Goal: Navigation & Orientation: Find specific page/section

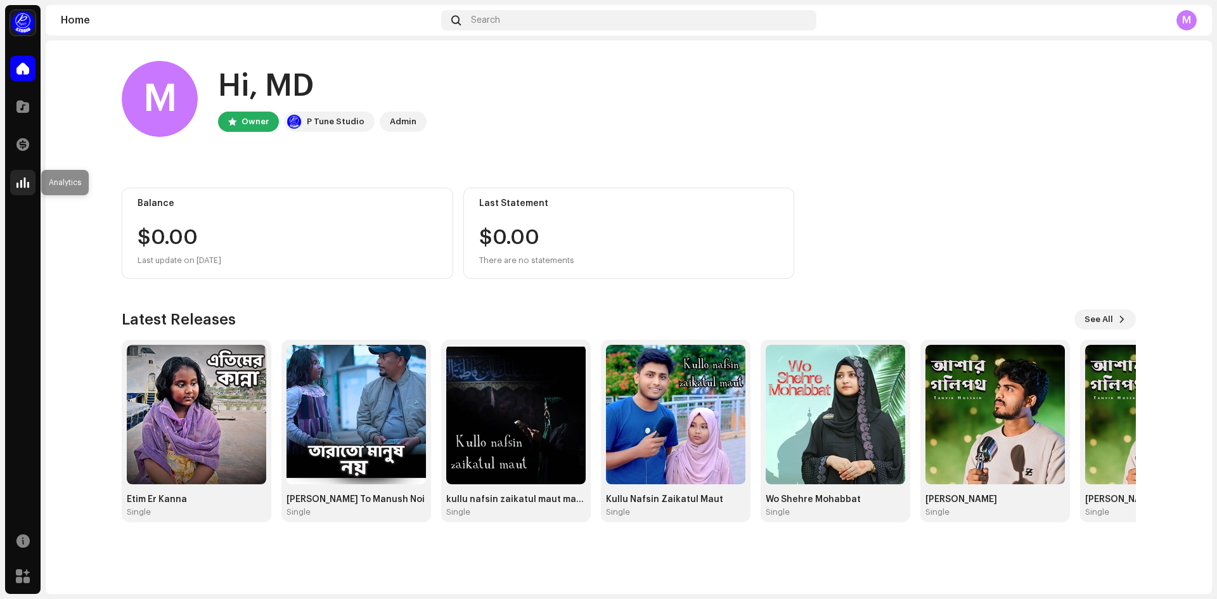
click at [27, 174] on div at bounding box center [22, 182] width 25 height 25
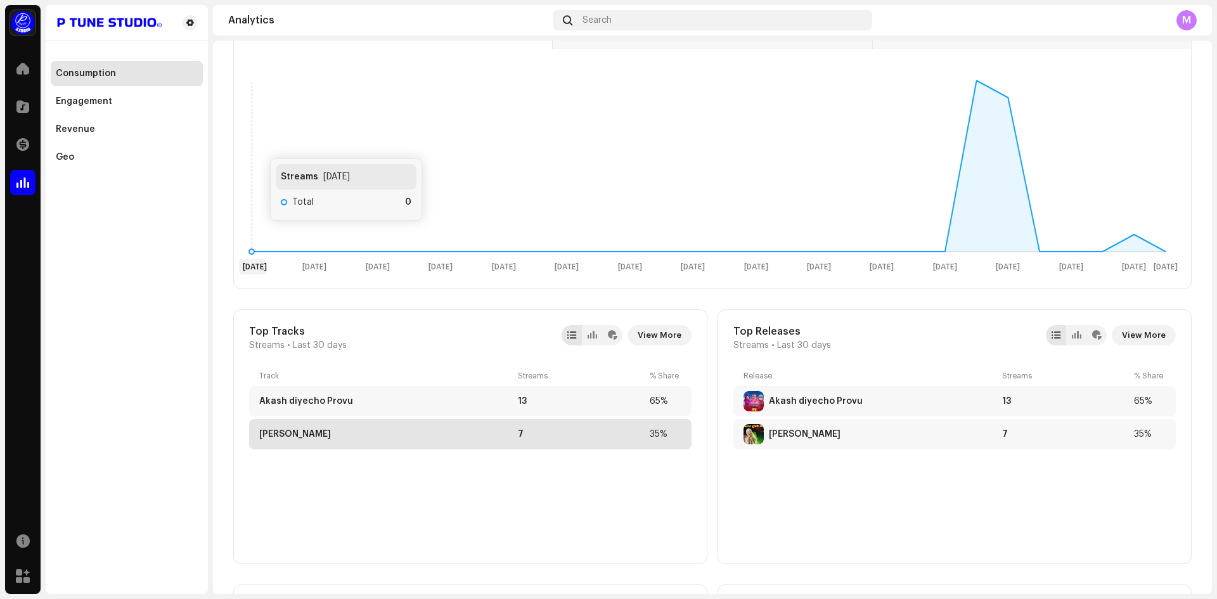
scroll to position [380, 0]
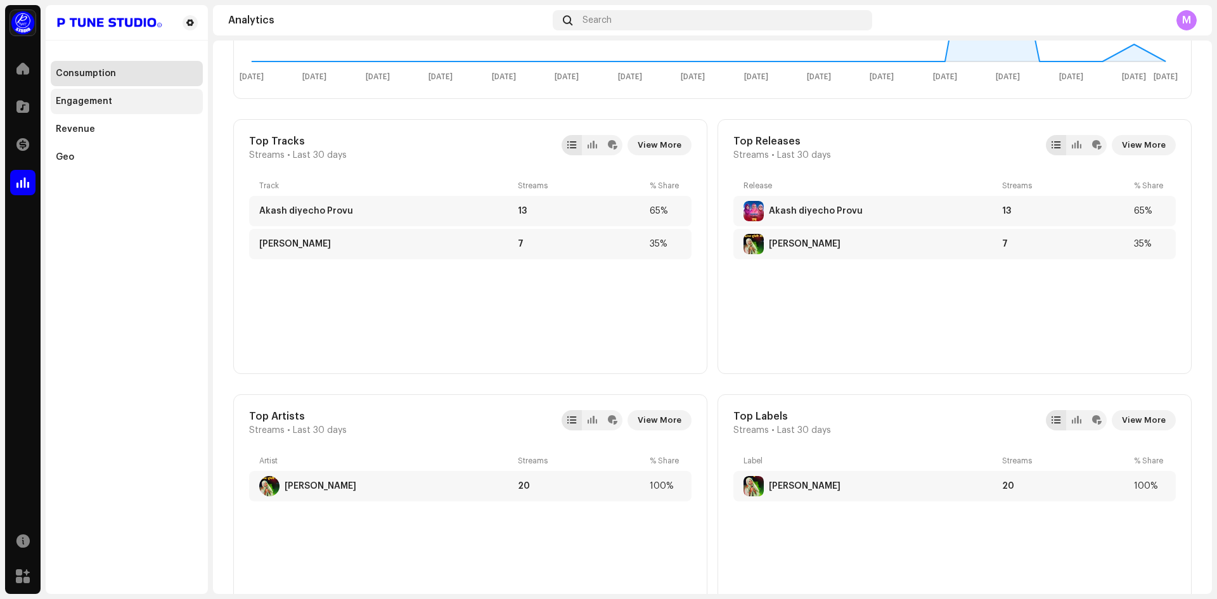
click at [82, 110] on div "Engagement" at bounding box center [127, 101] width 152 height 25
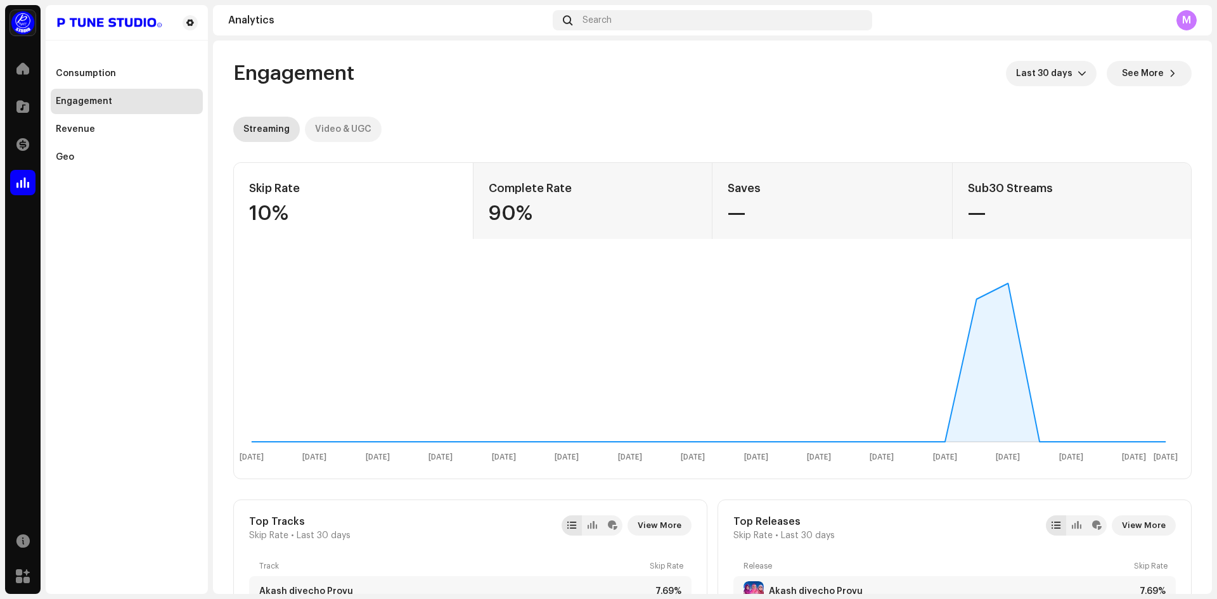
click at [347, 138] on div "Video & UGC" at bounding box center [343, 129] width 56 height 25
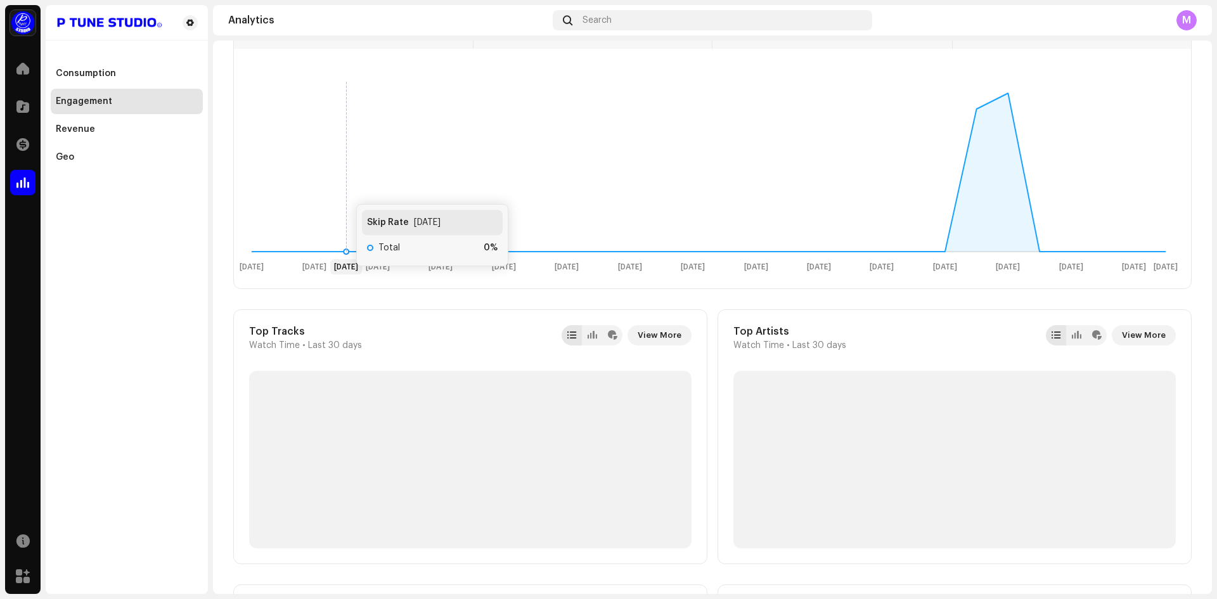
scroll to position [253, 0]
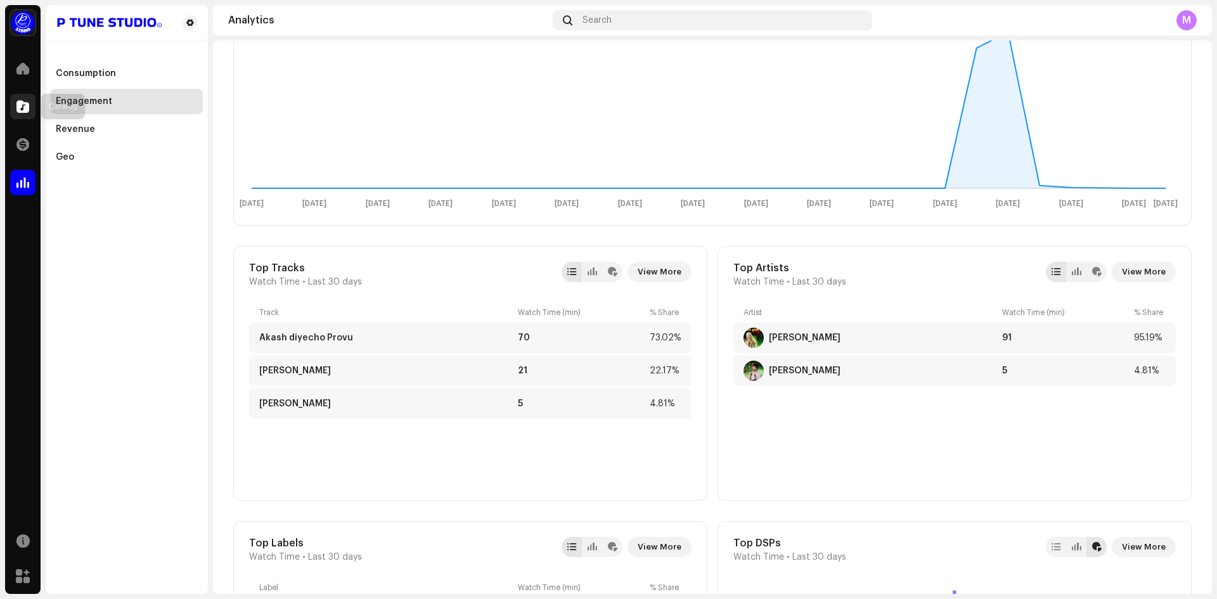
click at [33, 108] on div at bounding box center [22, 106] width 25 height 25
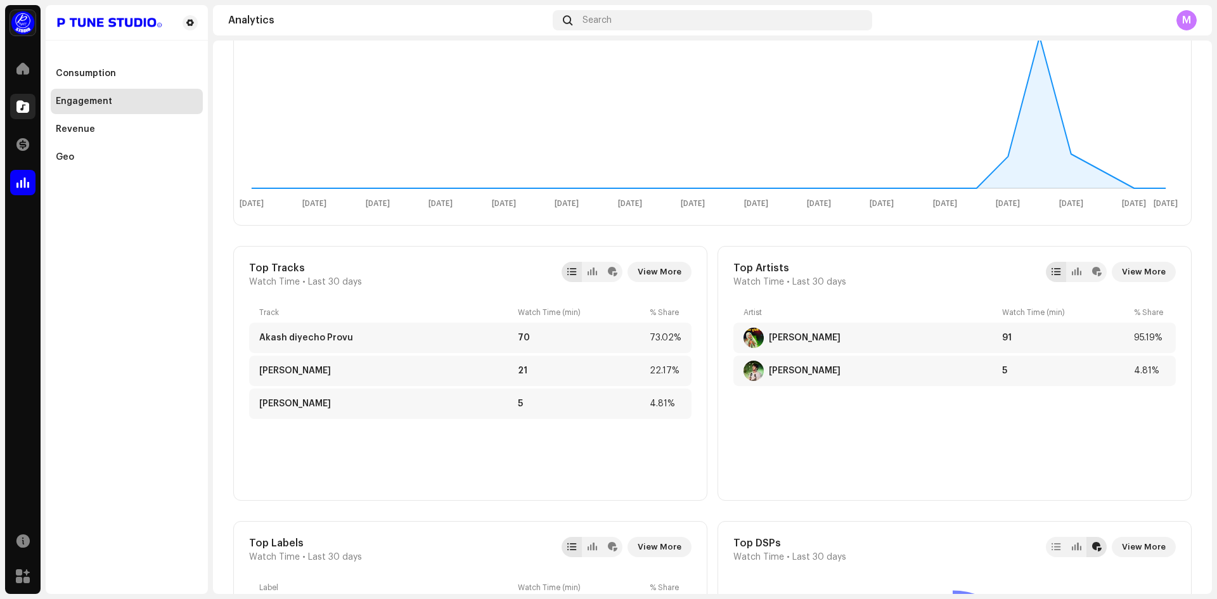
click at [30, 108] on div at bounding box center [22, 106] width 25 height 25
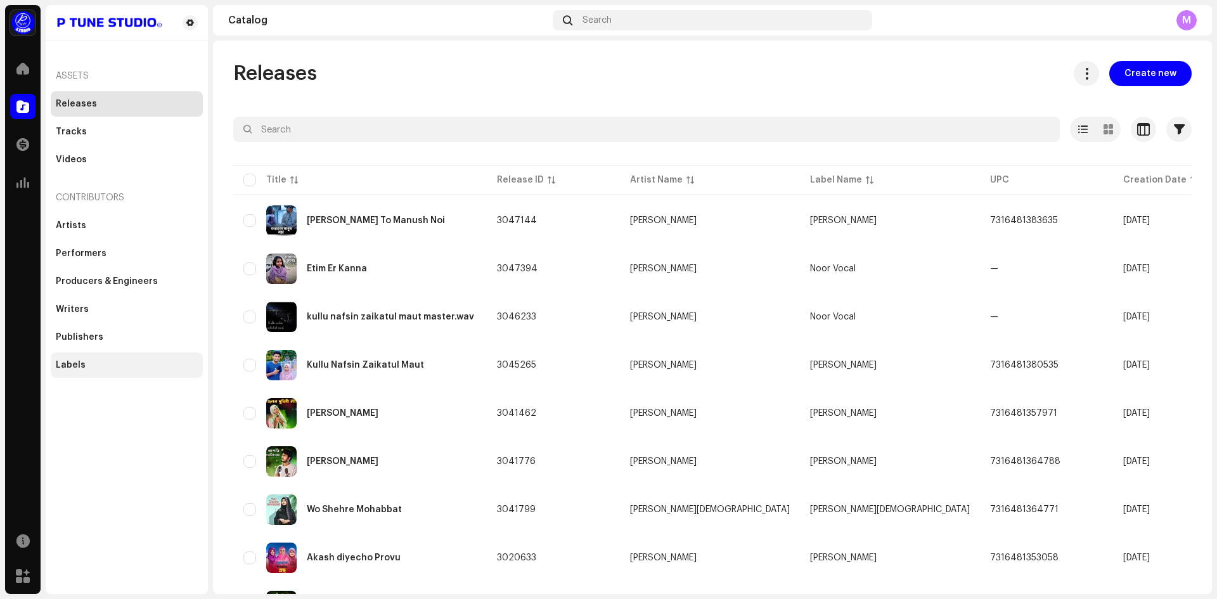
click at [101, 370] on div "Labels" at bounding box center [127, 364] width 152 height 25
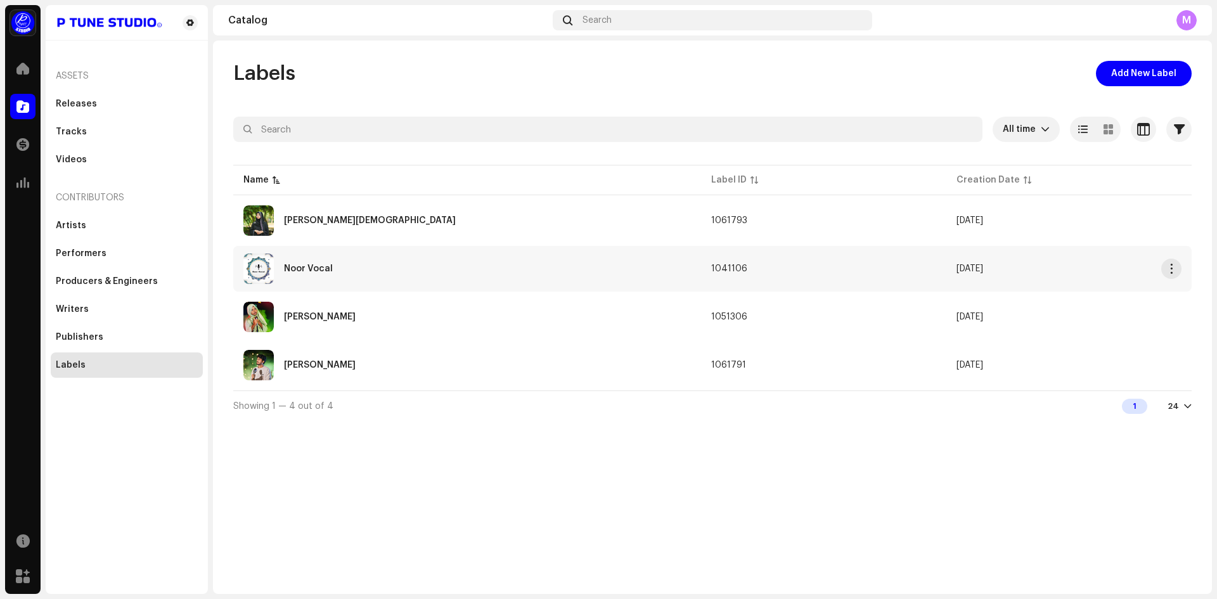
click at [309, 264] on div "Noor Vocal" at bounding box center [308, 268] width 49 height 9
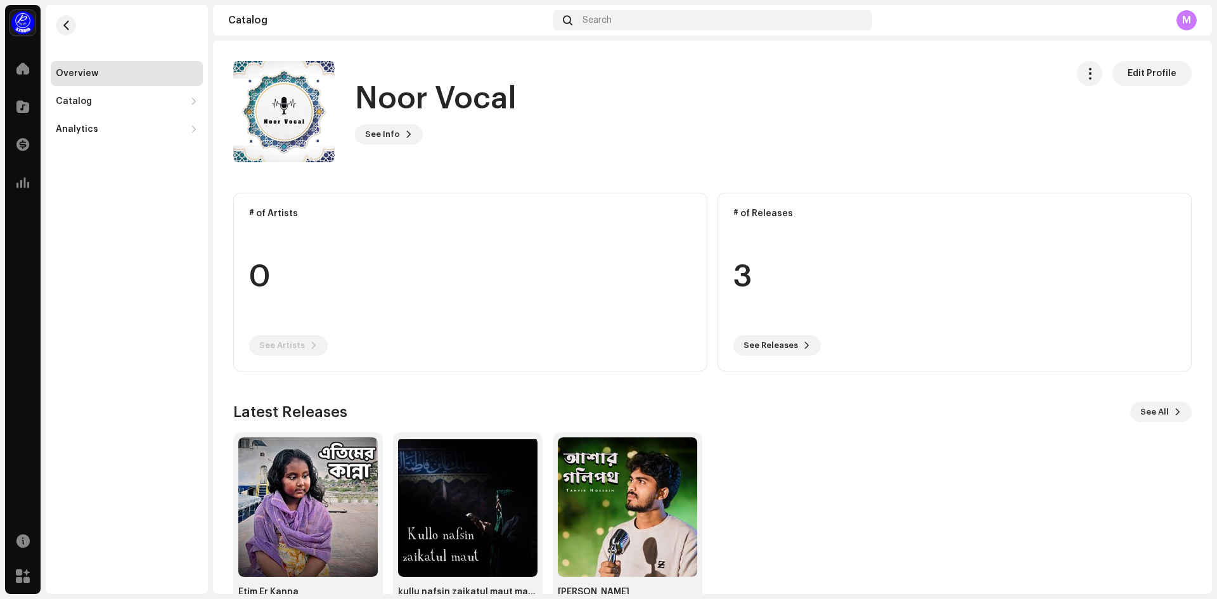
scroll to position [41, 0]
